Goal: Task Accomplishment & Management: Use online tool/utility

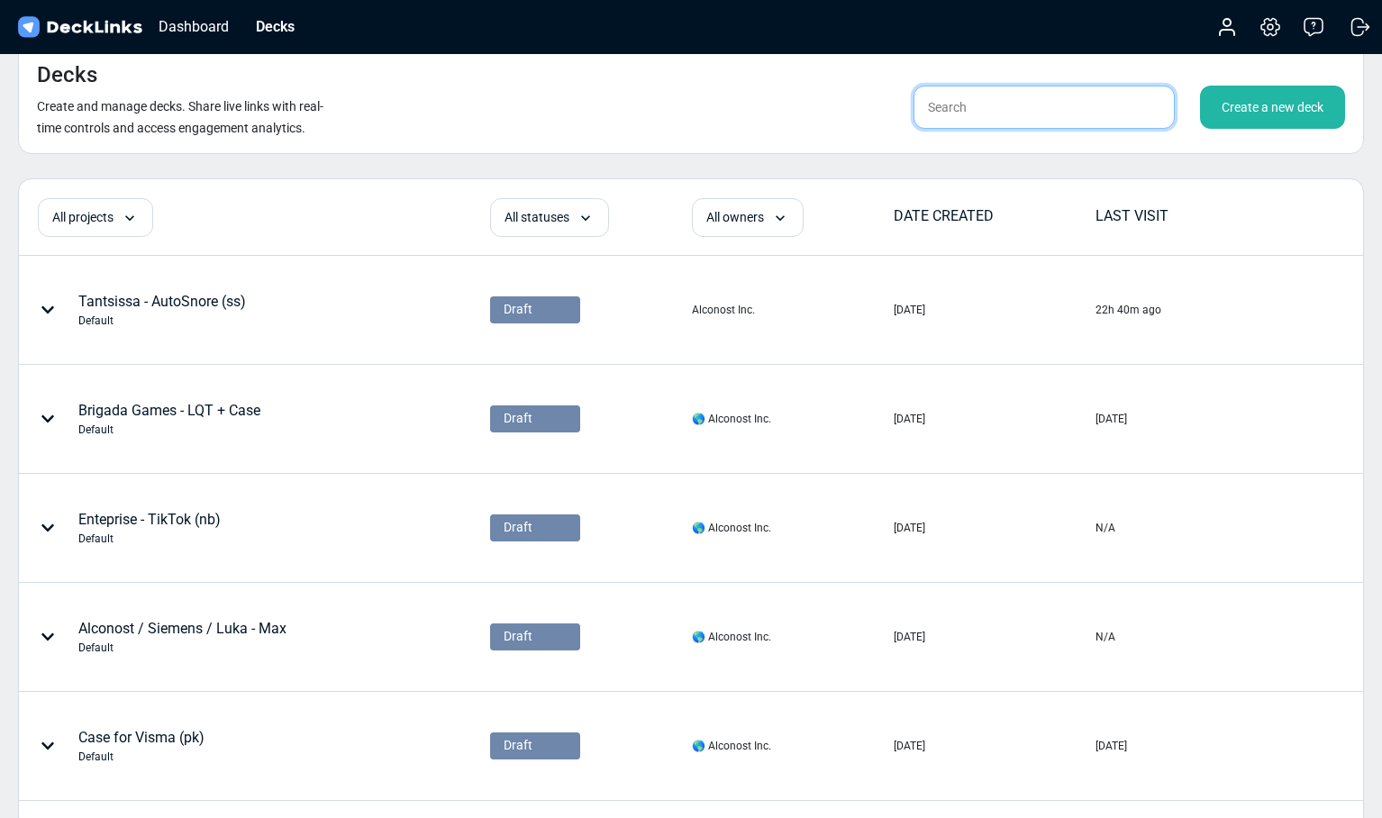
click at [948, 108] on input "text" at bounding box center [1044, 107] width 261 height 43
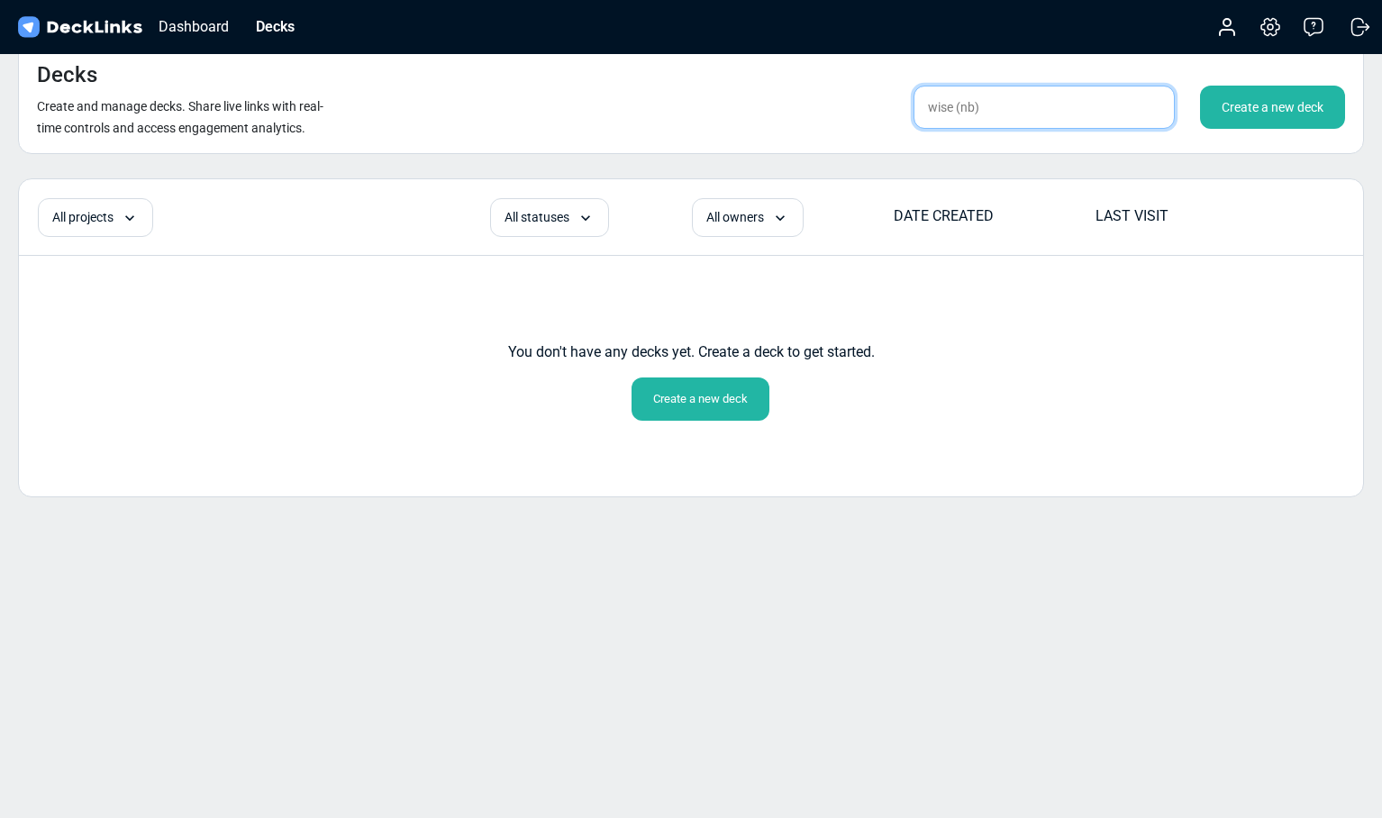
drag, startPoint x: 956, startPoint y: 110, endPoint x: 999, endPoint y: 110, distance: 43.3
click at [999, 110] on input "wise (nb)" at bounding box center [1044, 107] width 261 height 43
type input "wise"
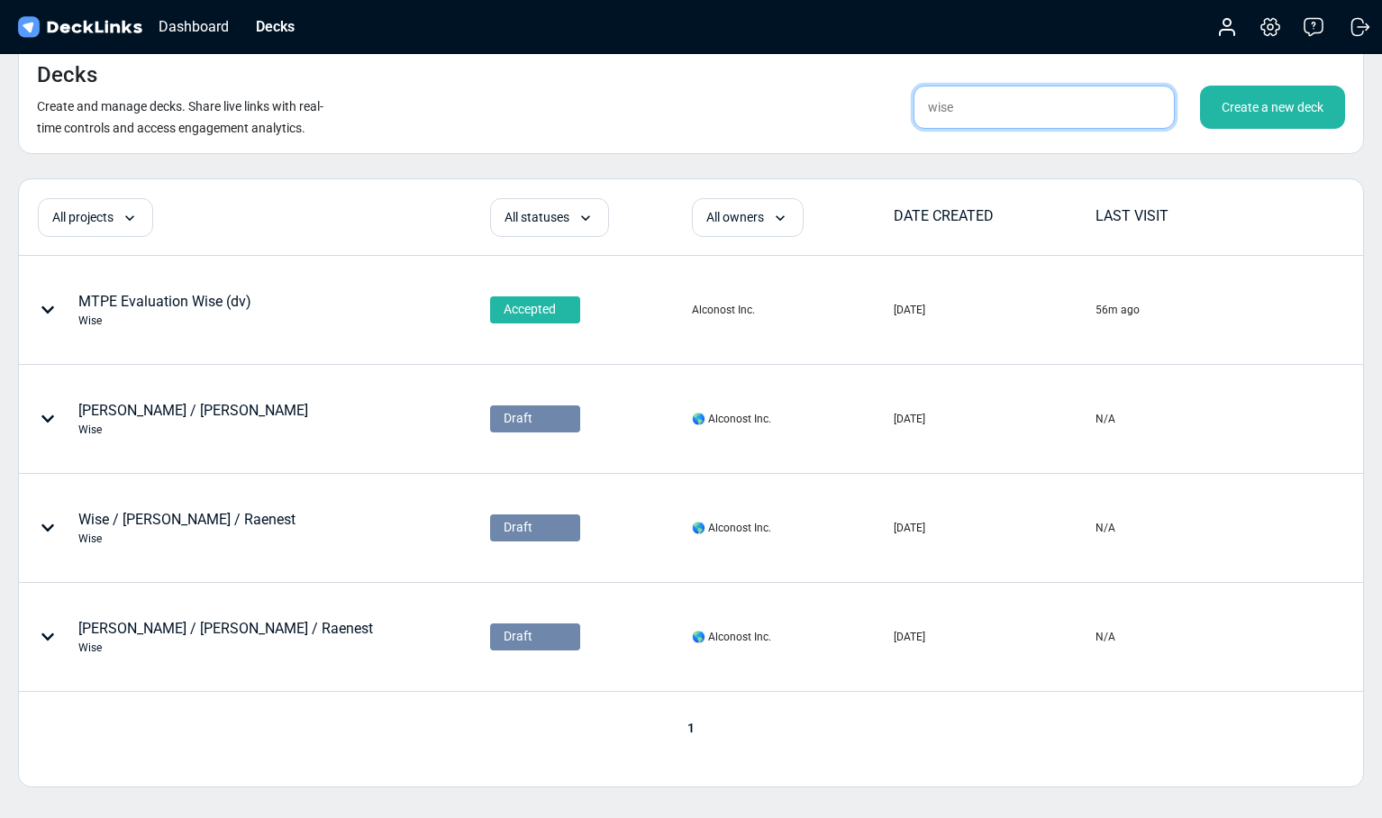
drag, startPoint x: 977, startPoint y: 105, endPoint x: 869, endPoint y: 106, distance: 108.1
click at [869, 106] on div "wise Create a new deck" at bounding box center [1084, 107] width 524 height 43
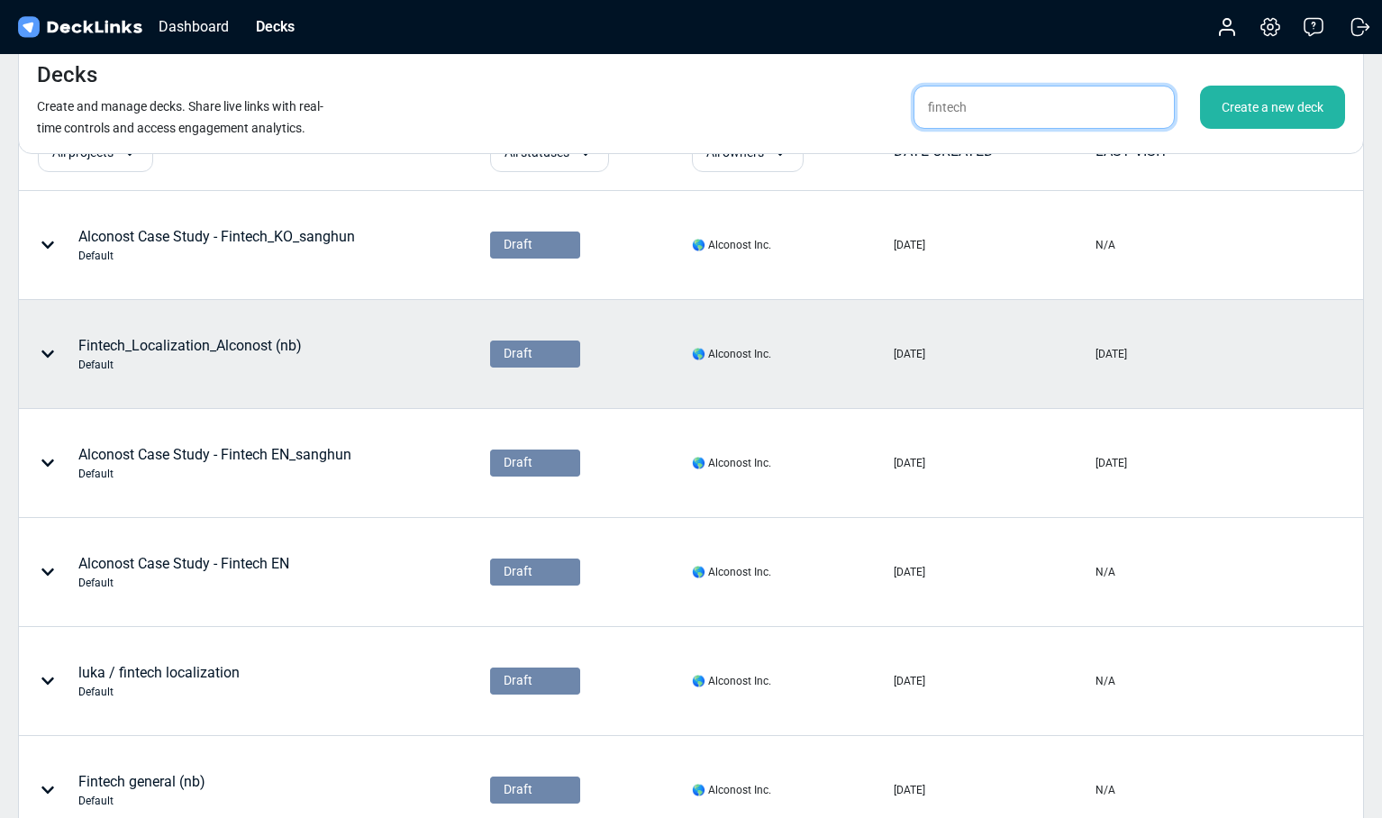
scroll to position [84, 0]
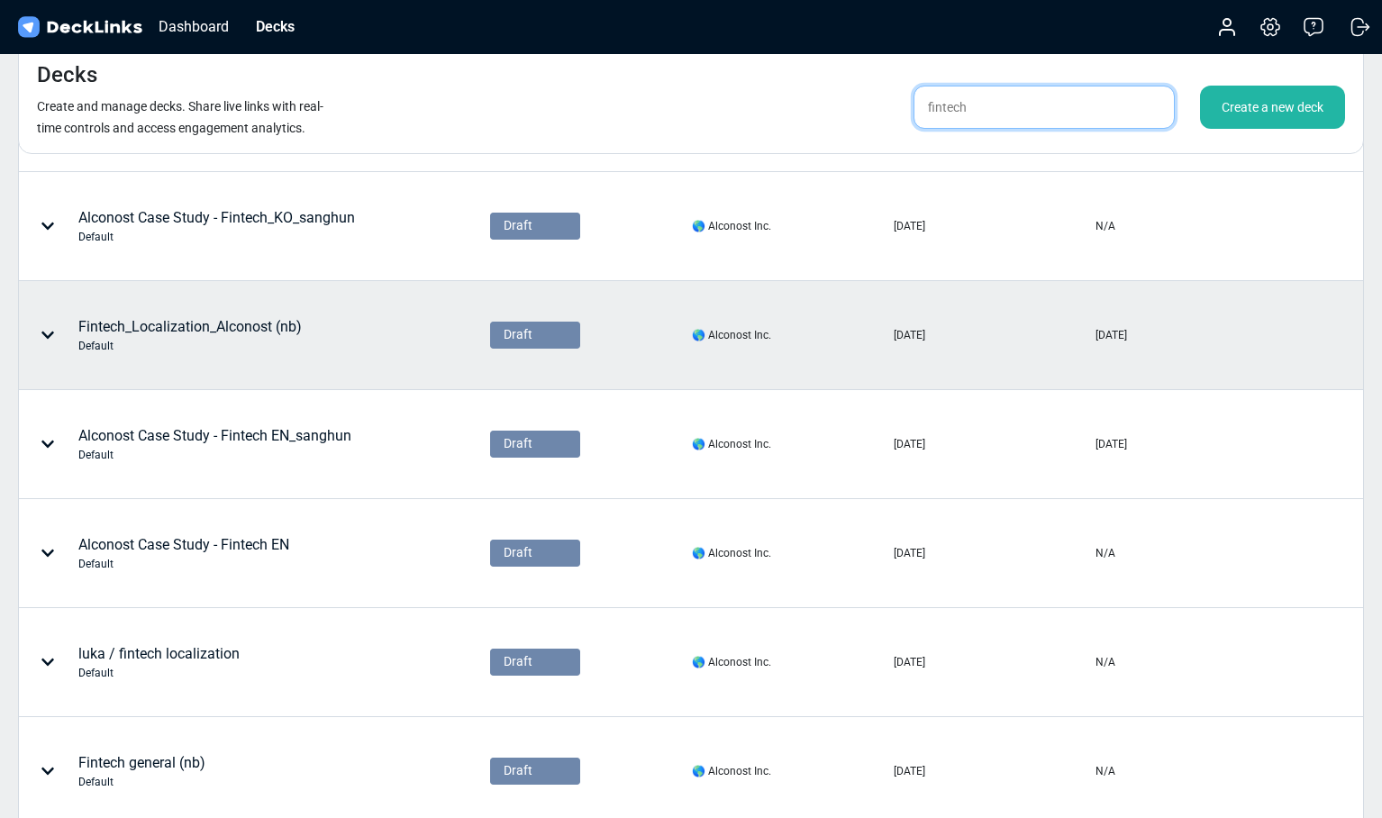
type input "fintech"
click at [311, 345] on div "Fintech_Localization_Alconost (nb) Default" at bounding box center [195, 335] width 351 height 54
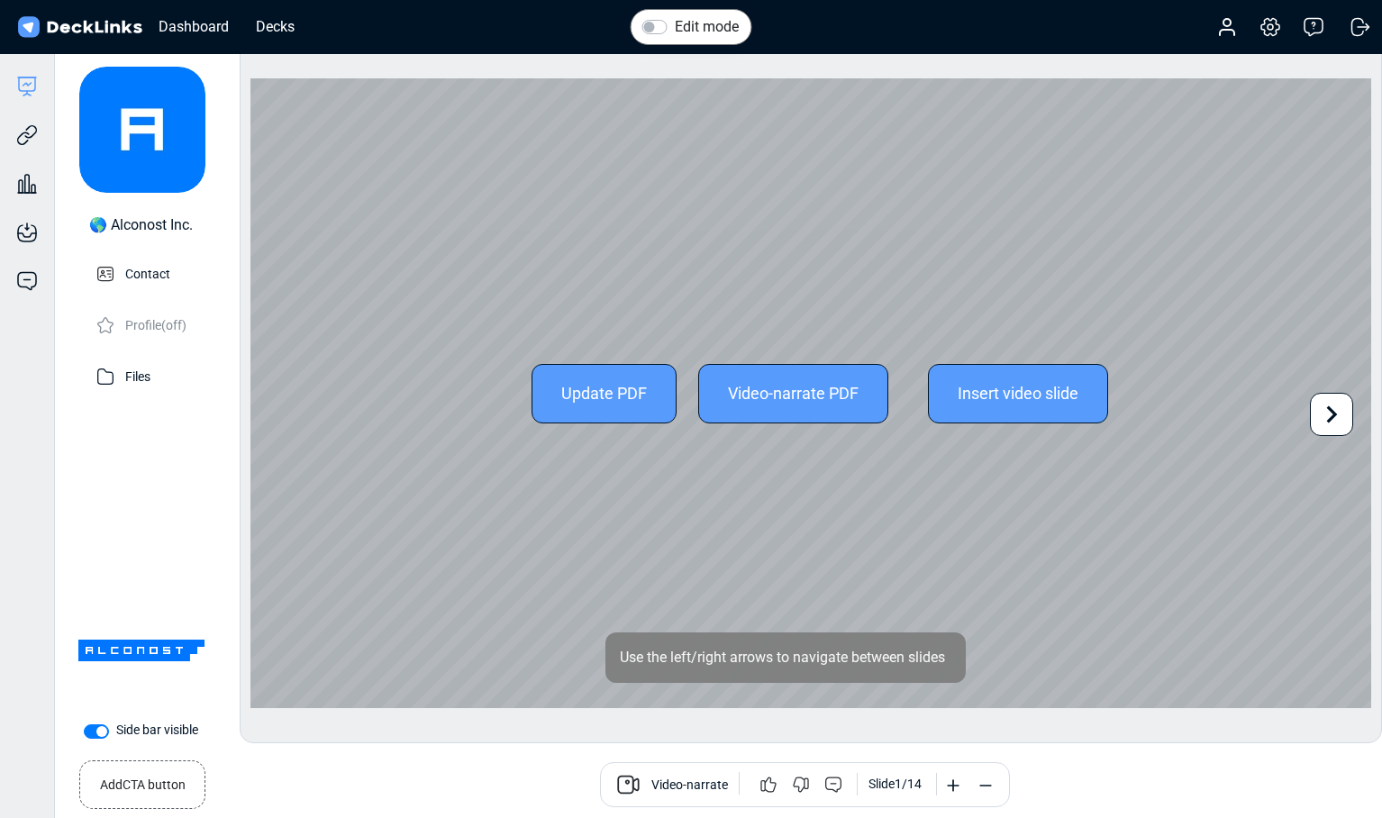
click at [1342, 408] on icon at bounding box center [1332, 414] width 34 height 34
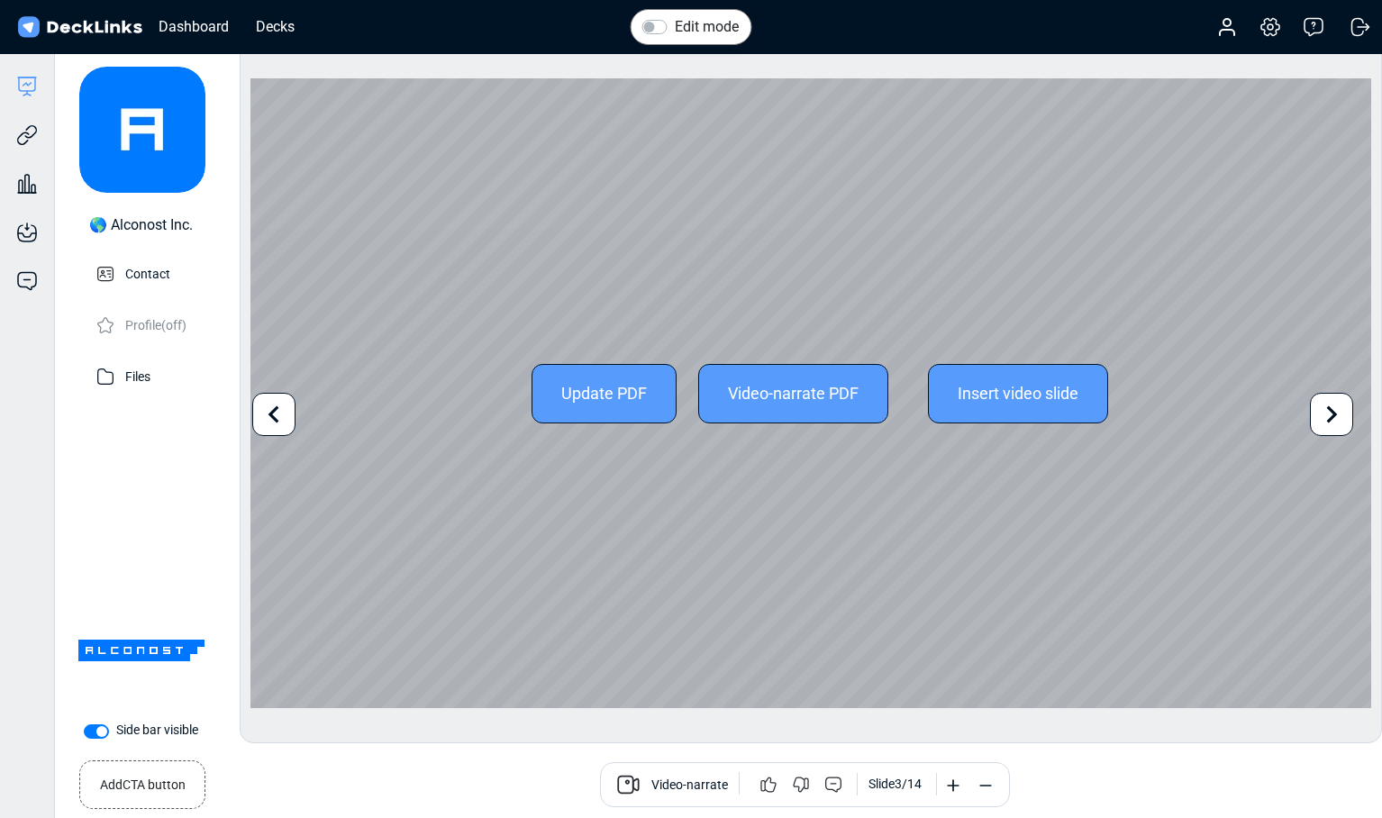
click at [1342, 408] on icon at bounding box center [1332, 414] width 34 height 34
click at [273, 406] on icon at bounding box center [274, 414] width 34 height 34
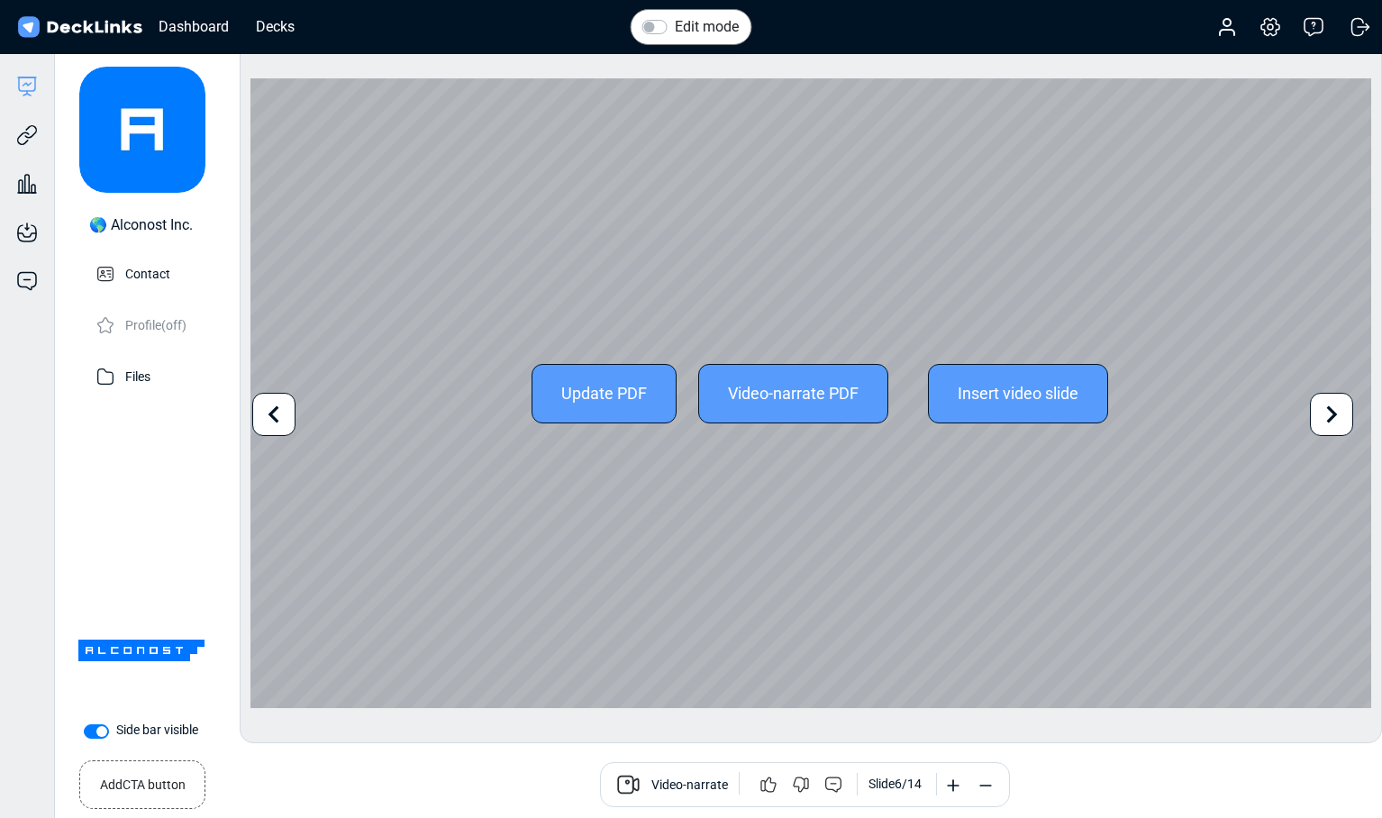
click at [273, 406] on icon at bounding box center [274, 414] width 34 height 34
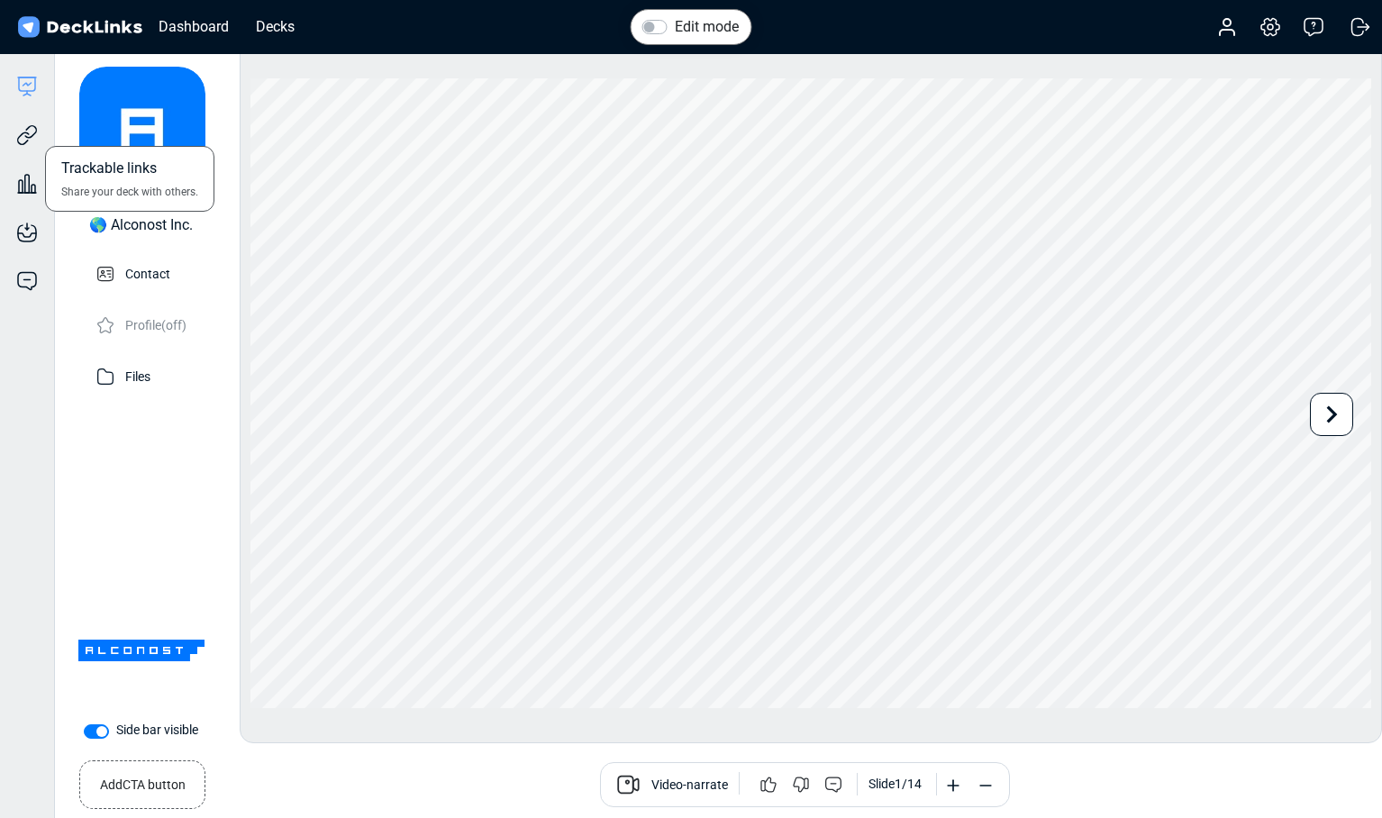
click at [14, 143] on div "Trackable links Share your deck with others." at bounding box center [27, 121] width 54 height 49
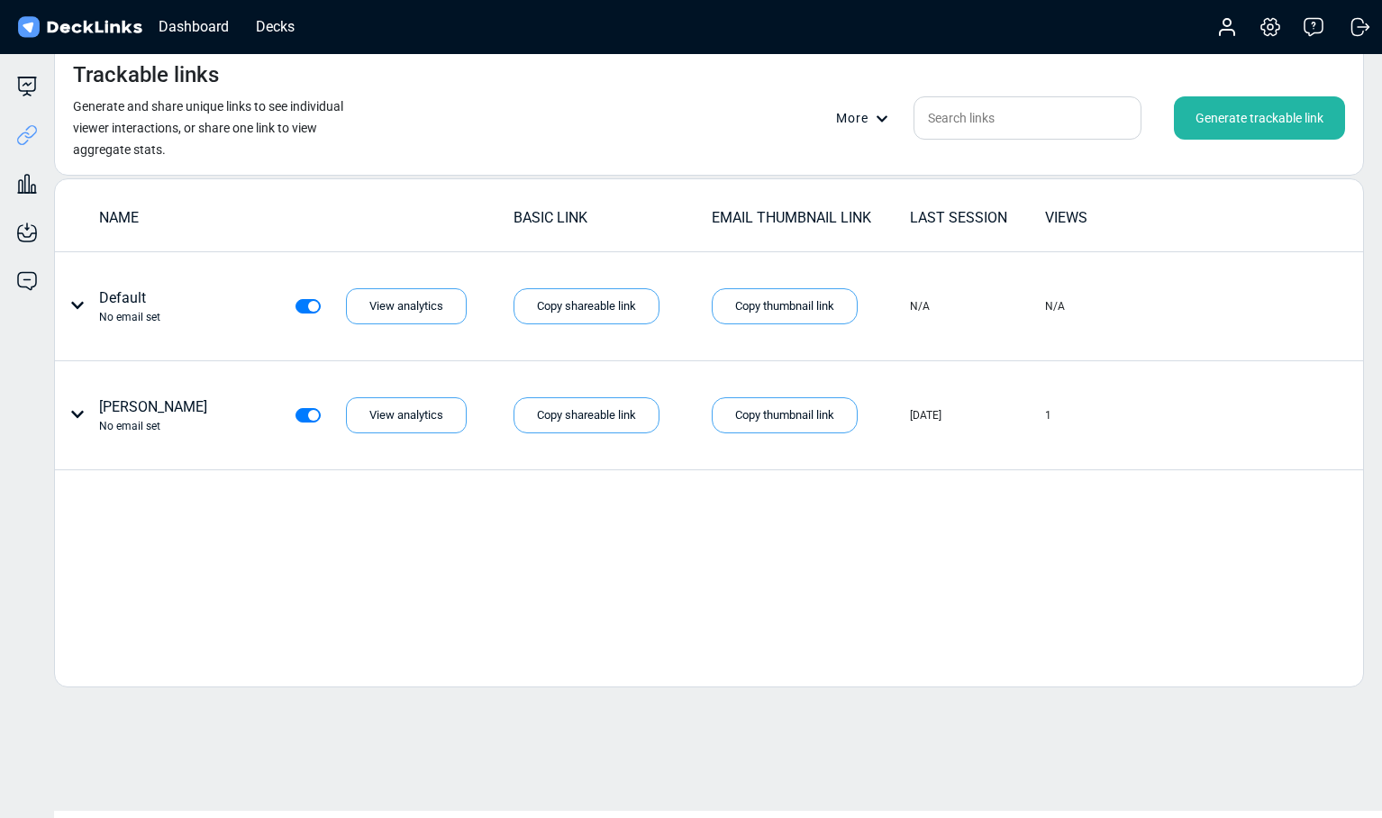
click at [1194, 121] on div "Generate trackable link" at bounding box center [1259, 117] width 171 height 43
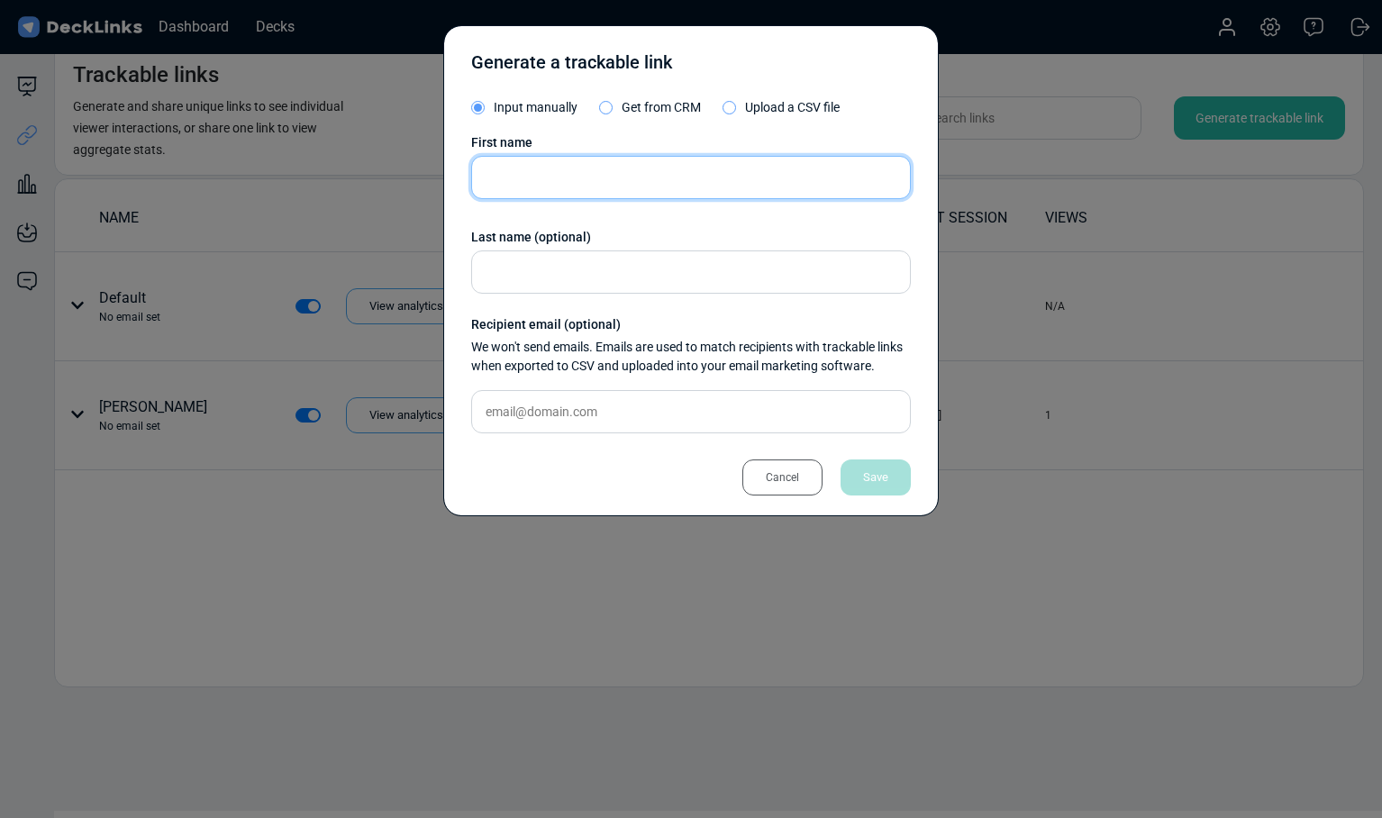
click at [569, 196] on input "text" at bounding box center [691, 177] width 440 height 43
paste input "Aubrie"
type input "Aubrie"
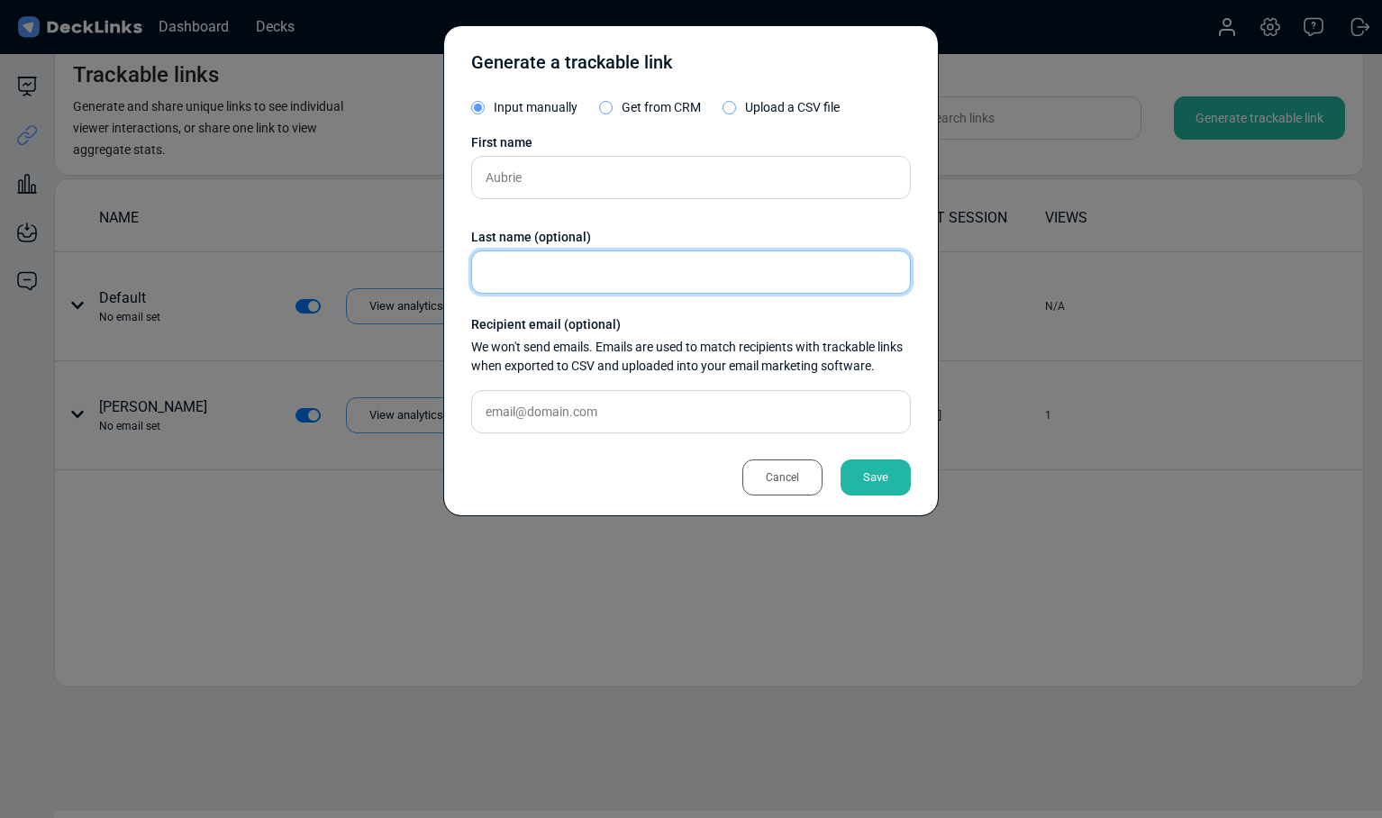
click at [535, 272] on input "text" at bounding box center [691, 271] width 440 height 43
paste input "[PERSON_NAME]"
type input "[PERSON_NAME]"
click at [884, 482] on div "Save" at bounding box center [876, 478] width 70 height 36
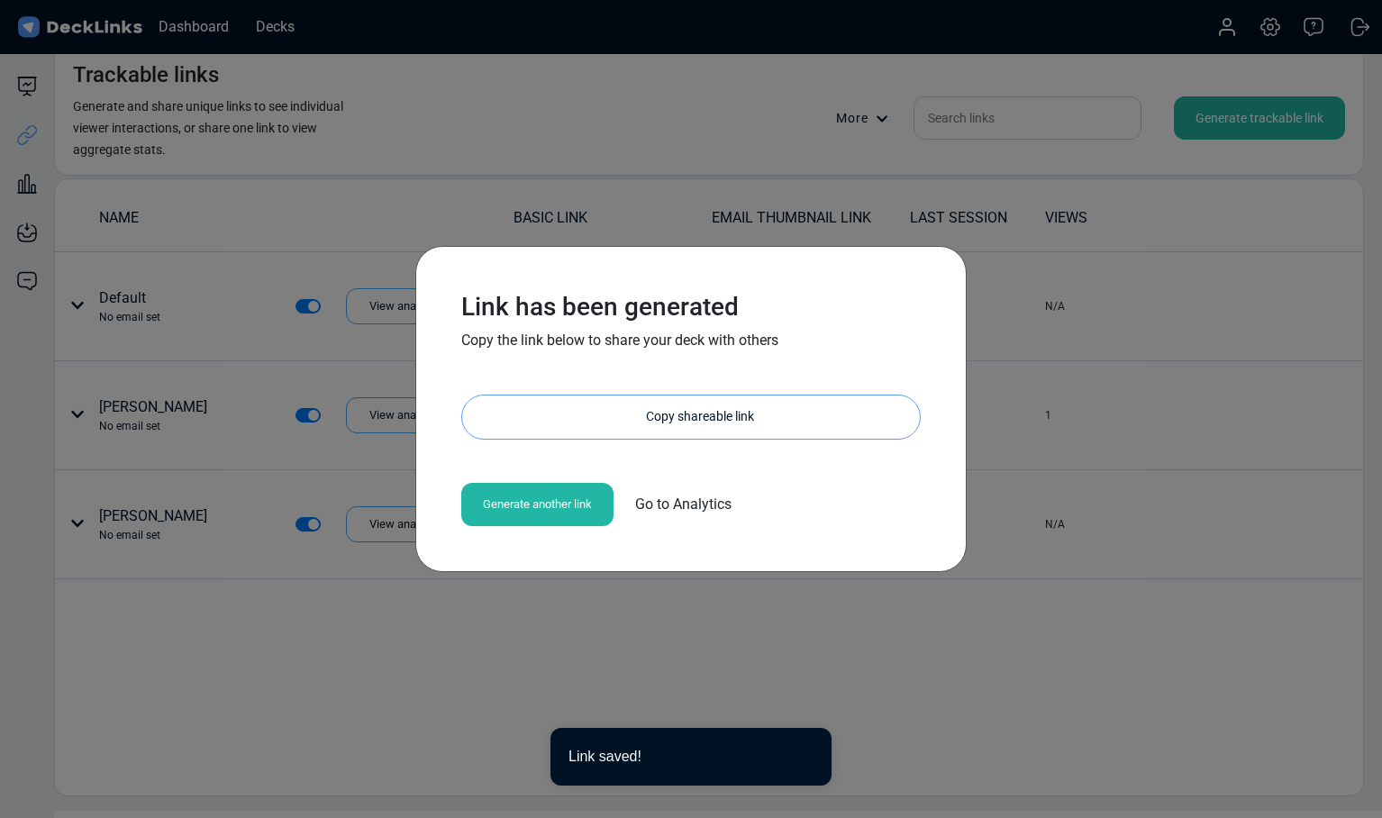
click at [639, 429] on div "Copy shareable link" at bounding box center [700, 417] width 440 height 43
